Goal: Information Seeking & Learning: Learn about a topic

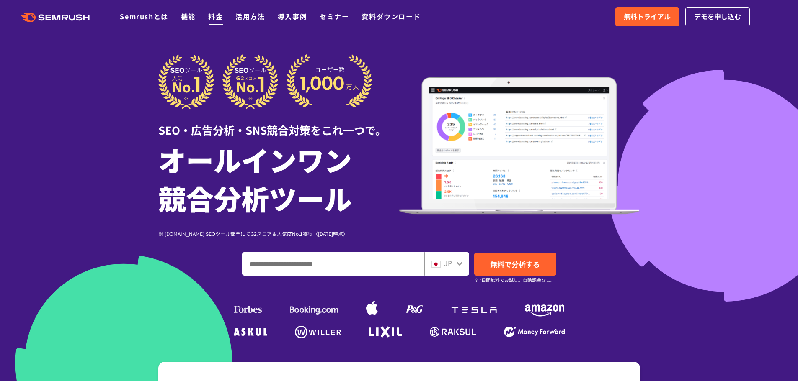
click at [219, 20] on link "料金" at bounding box center [215, 16] width 15 height 10
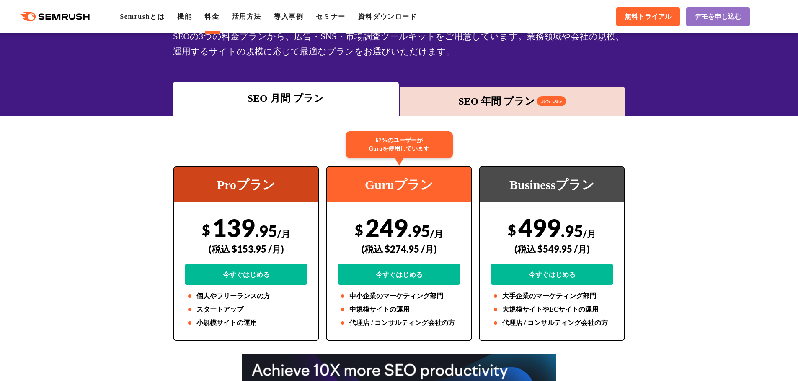
scroll to position [84, 0]
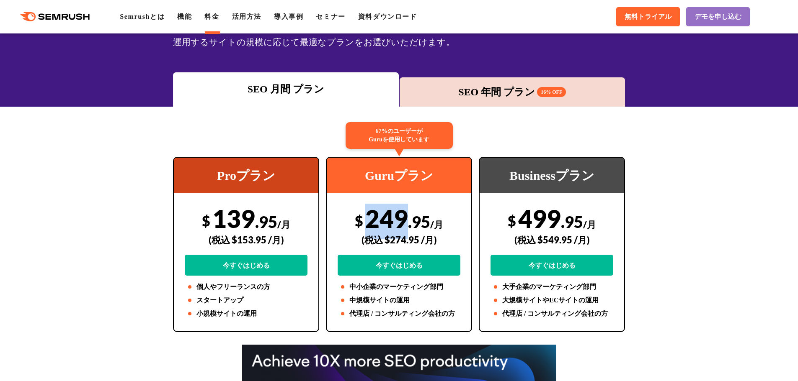
drag, startPoint x: 363, startPoint y: 216, endPoint x: 402, endPoint y: 218, distance: 38.2
click at [402, 218] on div "$ 249 .95 /月 (税込 $274.95 /月) 今すぐはじめる" at bounding box center [398, 240] width 123 height 72
drag, startPoint x: 391, startPoint y: 239, endPoint x: 417, endPoint y: 239, distance: 25.1
click at [417, 239] on div "(税込 $274.95 /月)" at bounding box center [398, 240] width 123 height 30
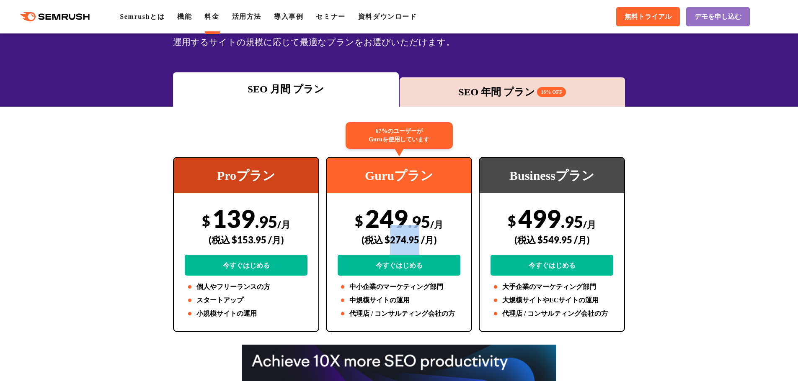
copy div "274.95"
click at [510, 90] on div "SEO 年間 プラン 16% OFF" at bounding box center [512, 92] width 217 height 15
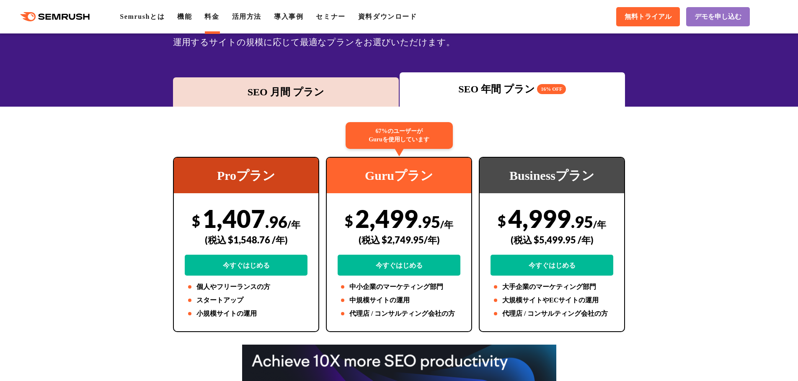
click at [335, 89] on div "SEO 月間 プラン" at bounding box center [285, 92] width 217 height 15
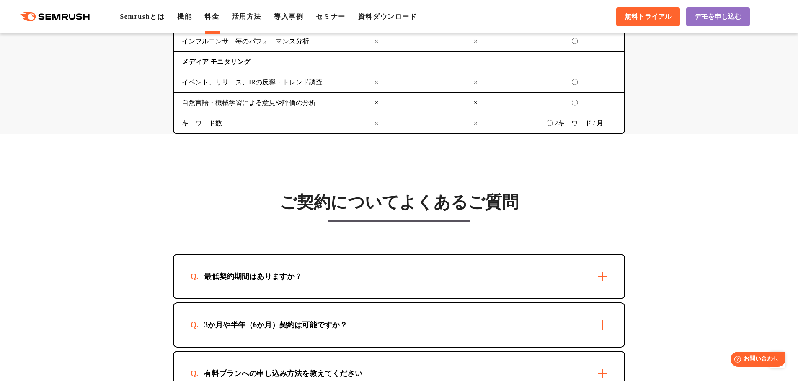
scroll to position [2219, 0]
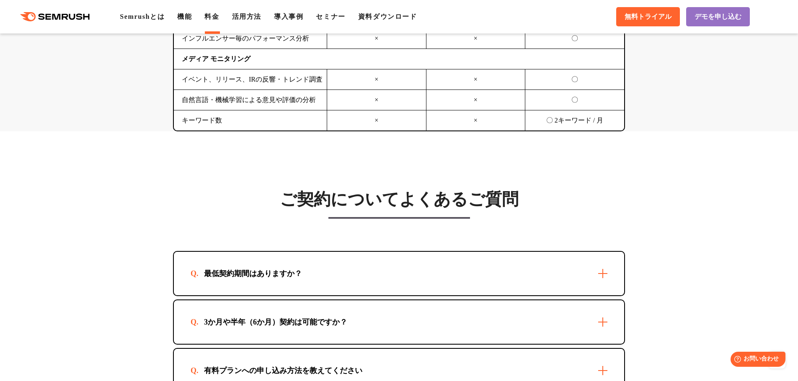
click at [273, 279] on div "最低契約期間はありますか？" at bounding box center [253, 274] width 125 height 10
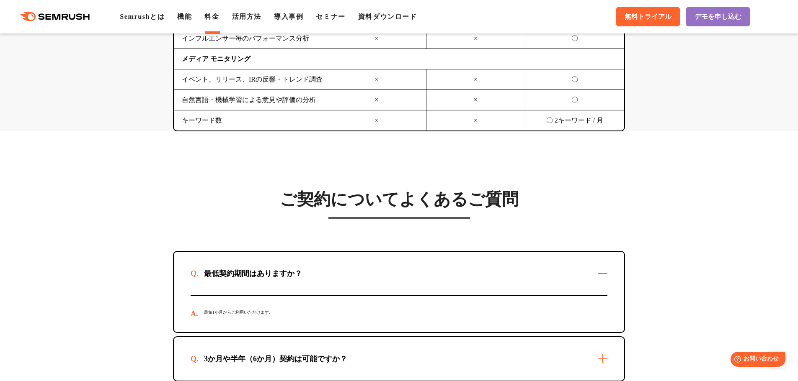
click at [273, 279] on div "最低契約期間はありますか？" at bounding box center [253, 274] width 125 height 10
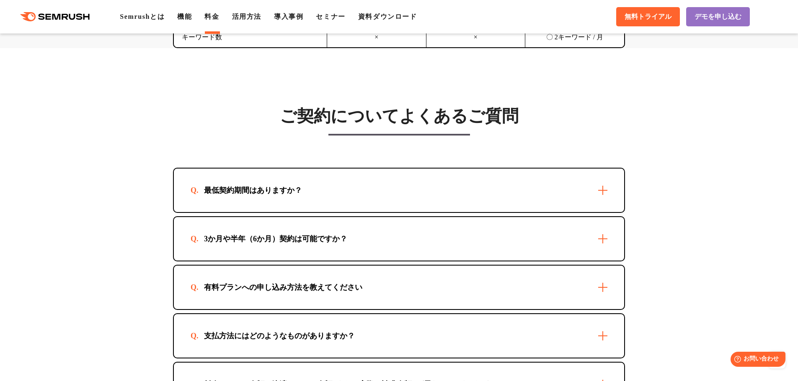
scroll to position [2303, 0]
click at [226, 300] on div "有料プランへの申し込み方法を教えてください" at bounding box center [399, 287] width 450 height 44
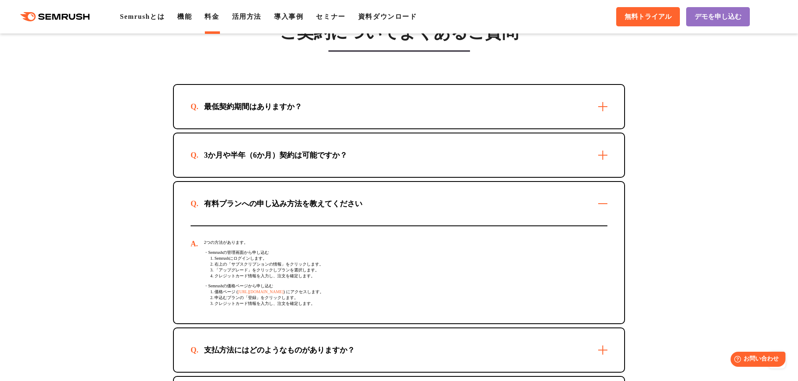
scroll to position [2387, 0]
click at [261, 207] on div "有料プランへの申し込み方法を教えてください" at bounding box center [283, 203] width 185 height 10
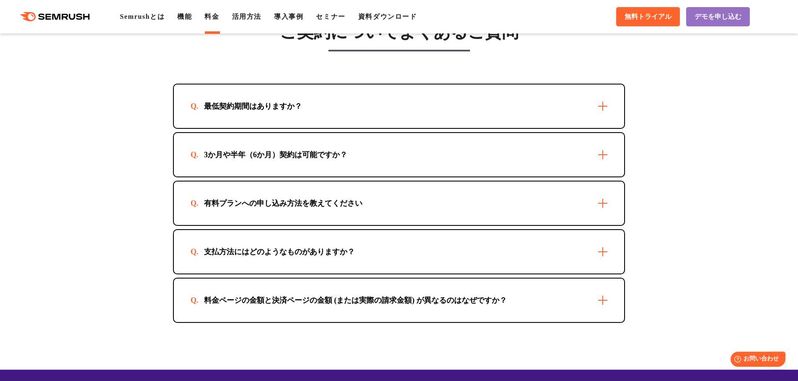
click at [261, 207] on div "有料プランへの申し込み方法を教えてください" at bounding box center [283, 203] width 185 height 10
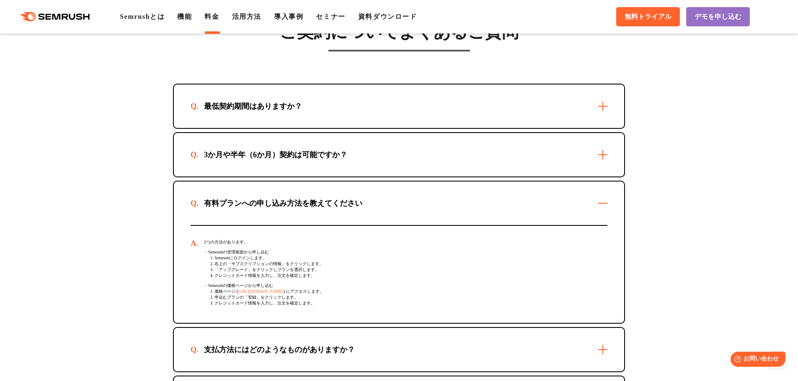
click at [261, 207] on div "有料プランへの申し込み方法を教えてください" at bounding box center [283, 203] width 185 height 10
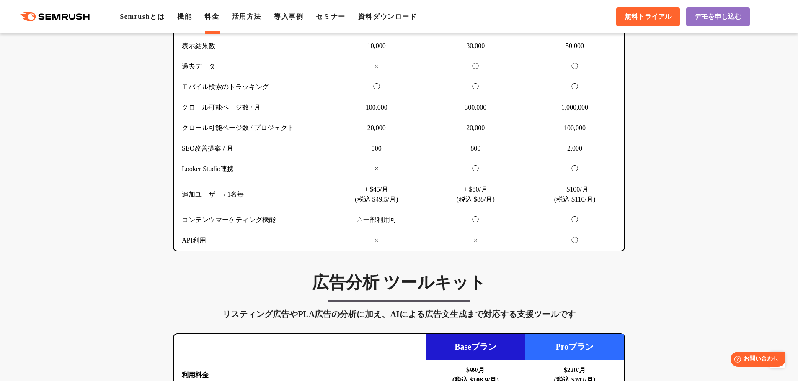
scroll to position [670, 0]
